Goal: Transaction & Acquisition: Book appointment/travel/reservation

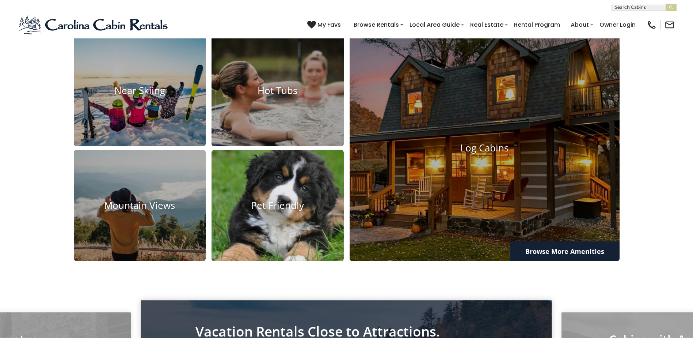
scroll to position [694, 0]
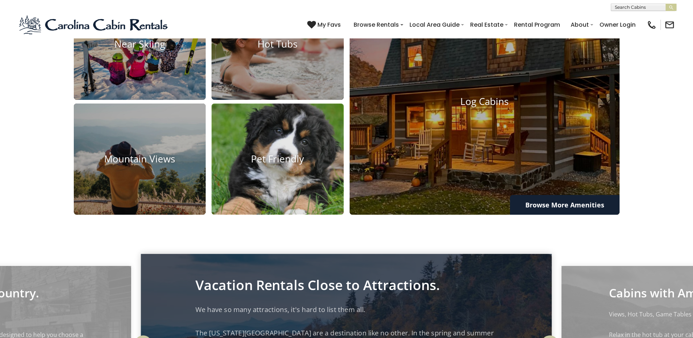
click at [275, 165] on h4 "Pet Friendly" at bounding box center [278, 158] width 132 height 11
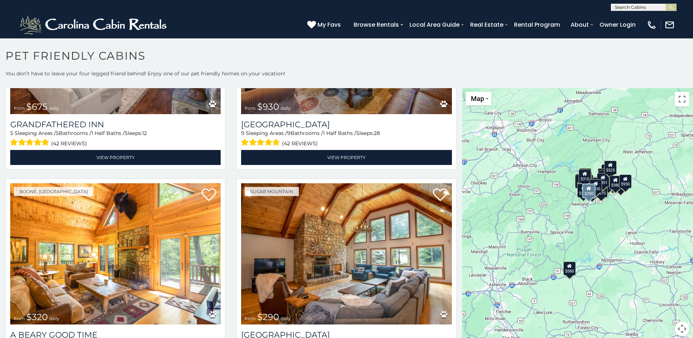
scroll to position [1644, 0]
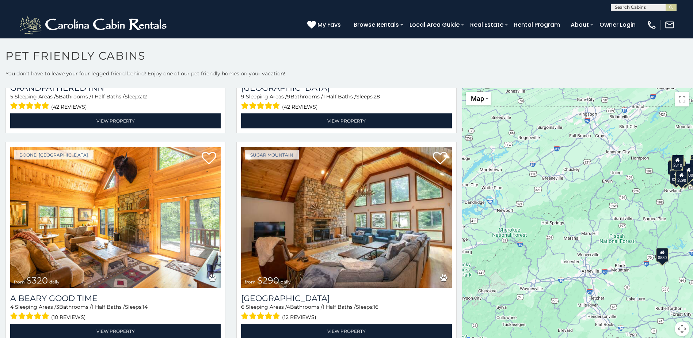
drag, startPoint x: 519, startPoint y: 216, endPoint x: 614, endPoint y: 202, distance: 96.7
click at [614, 202] on div "$580 $375 $325 $451 $460 $525 $315 $310 $315 $330 $395 $355 $650 $380 $675 $930…" at bounding box center [577, 216] width 231 height 256
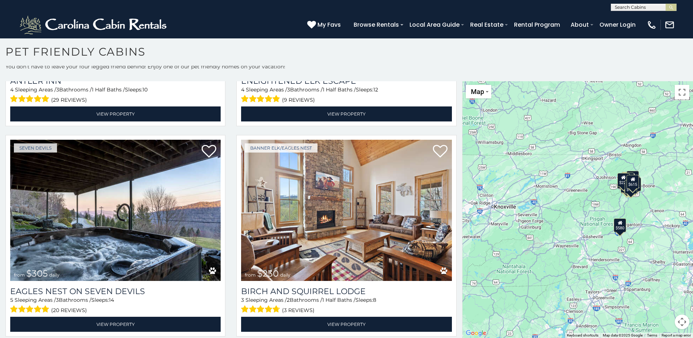
scroll to position [0, 0]
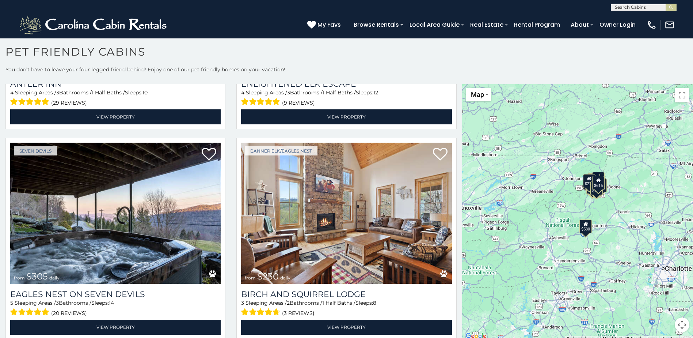
drag, startPoint x: 534, startPoint y: 224, endPoint x: 501, endPoint y: 221, distance: 33.0
click at [501, 221] on div "$580 $325 $460 $310 $330 $395 $355 $650 $290 $375 $325 $325 $345 $300 $245 $225…" at bounding box center [577, 212] width 231 height 256
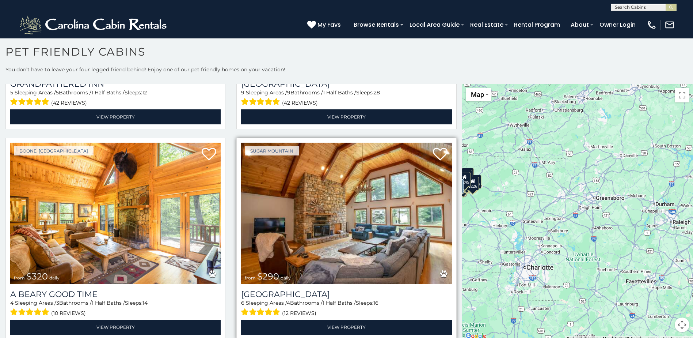
drag, startPoint x: 559, startPoint y: 220, endPoint x: 420, endPoint y: 218, distance: 138.8
click at [420, 84] on main "**********" at bounding box center [346, 84] width 693 height 0
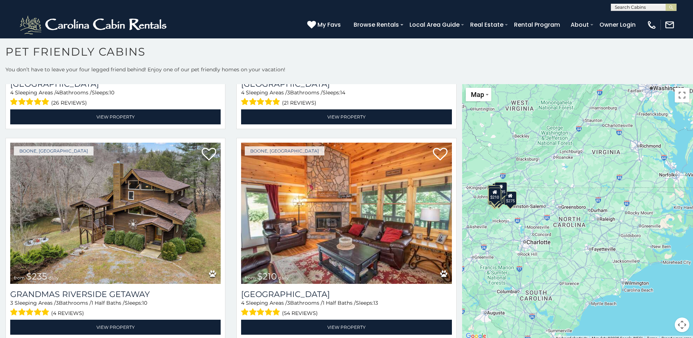
drag, startPoint x: 528, startPoint y: 218, endPoint x: 489, endPoint y: 213, distance: 38.7
click at [489, 213] on div "$375 $451 $525 $315 $315 $380 $675 $930 $320 $360 $226 $245 $355 $325 $235 $260…" at bounding box center [577, 212] width 231 height 256
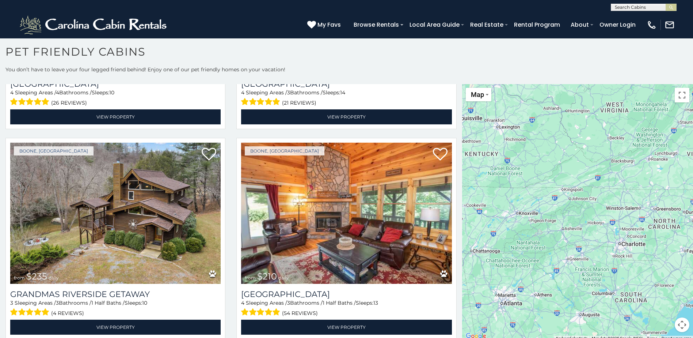
drag, startPoint x: 483, startPoint y: 217, endPoint x: 581, endPoint y: 219, distance: 97.6
click at [581, 219] on div at bounding box center [577, 212] width 231 height 256
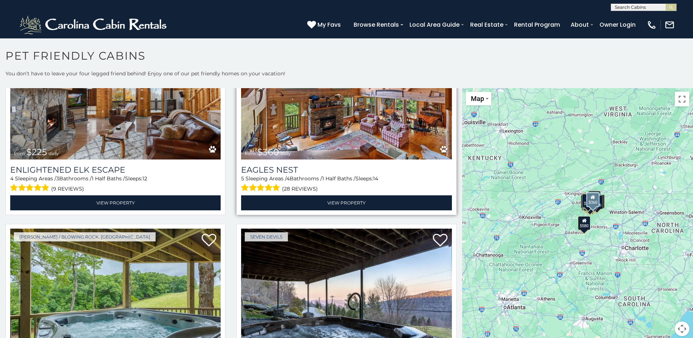
scroll to position [2630, 0]
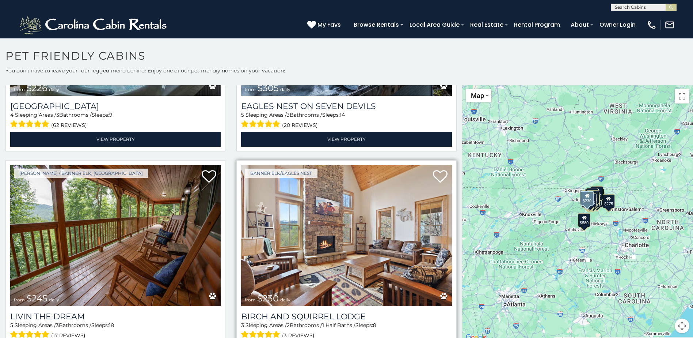
scroll to position [2882, 0]
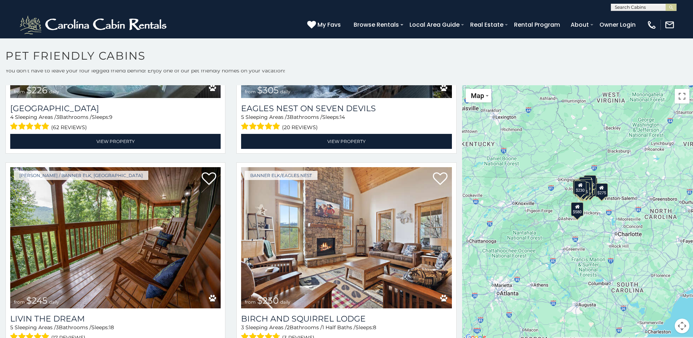
drag, startPoint x: 541, startPoint y: 229, endPoint x: 537, endPoint y: 217, distance: 12.6
click at [534, 217] on div "$580 $375 $325 $451 $460 $525 $315 $310 $315 $330 $395 $355 $650 $380 $675 $930…" at bounding box center [577, 213] width 231 height 256
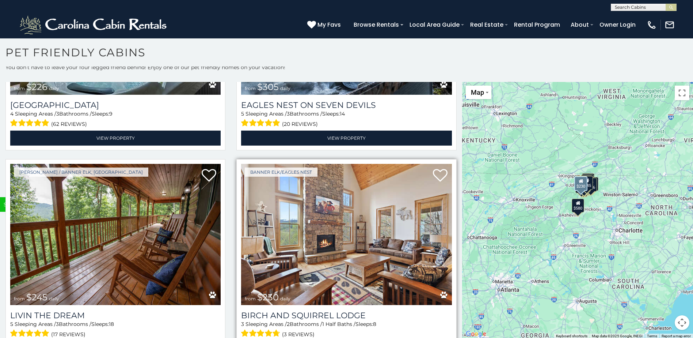
scroll to position [4, 0]
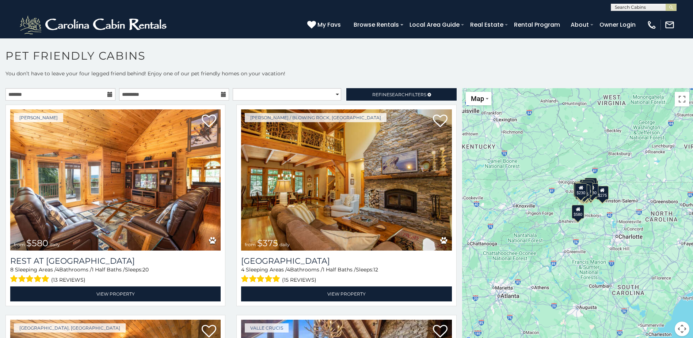
click at [544, 191] on div "$580 $375 $325 $451 $460 $525 $315 $310 $315 $330 $395 $355 $650 $380 $675 $930…" at bounding box center [577, 216] width 231 height 256
click at [331, 95] on select "**********" at bounding box center [287, 94] width 108 height 12
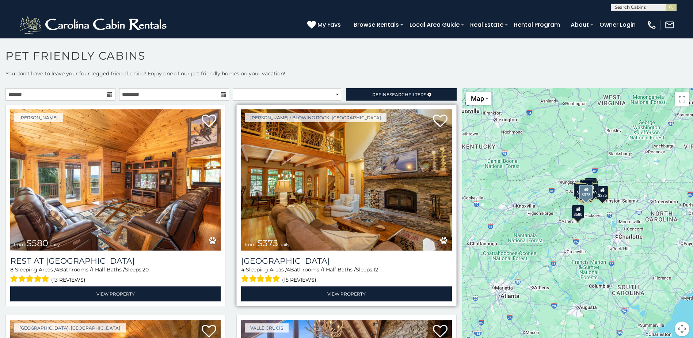
click at [280, 187] on img at bounding box center [346, 179] width 210 height 141
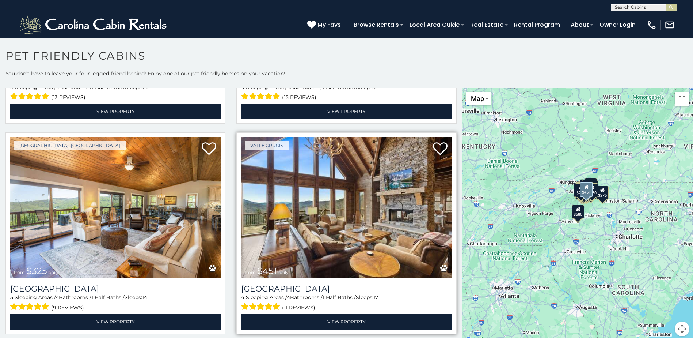
scroll to position [183, 0]
